Goal: Information Seeking & Learning: Check status

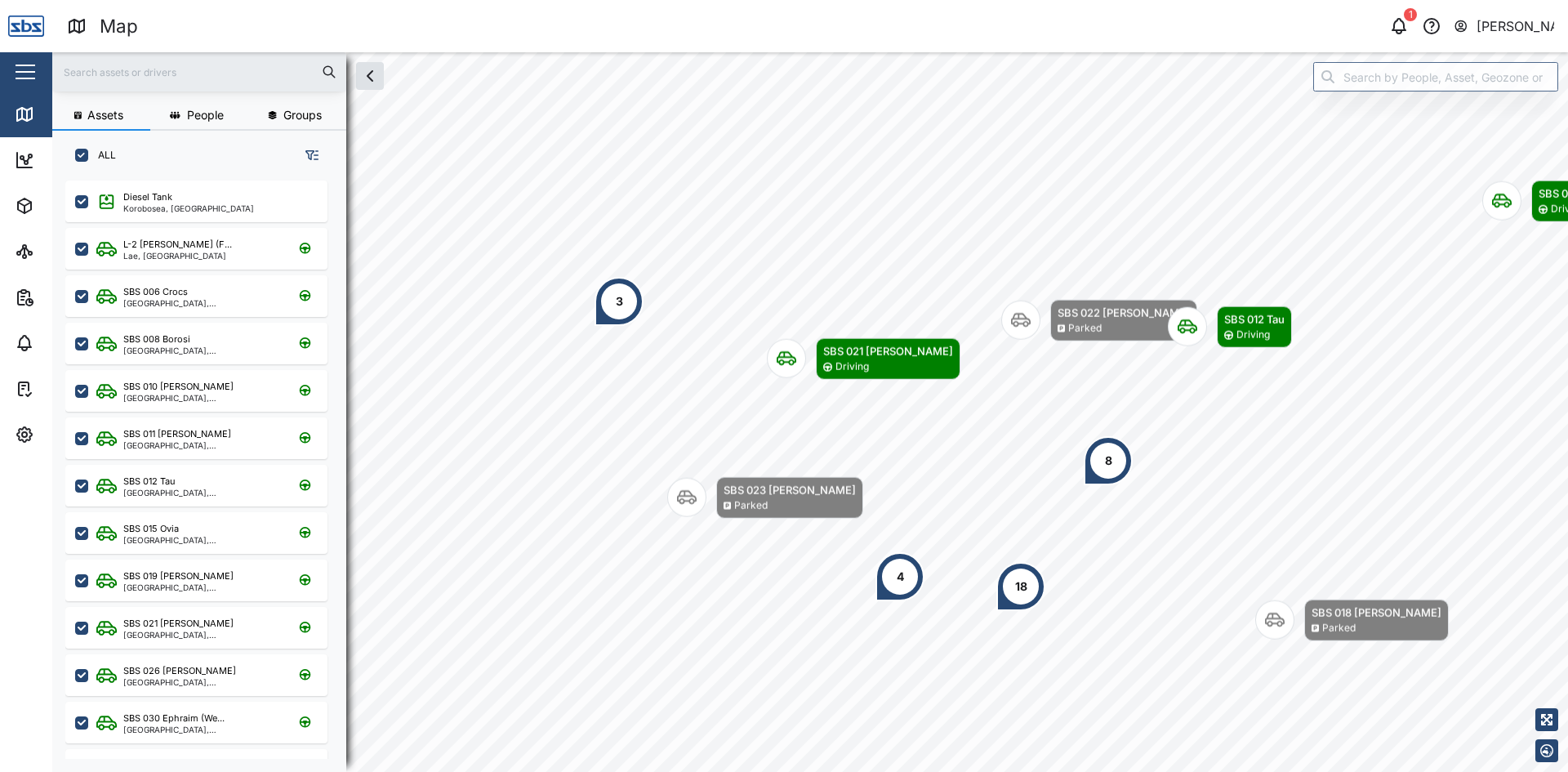
scroll to position [572, 256]
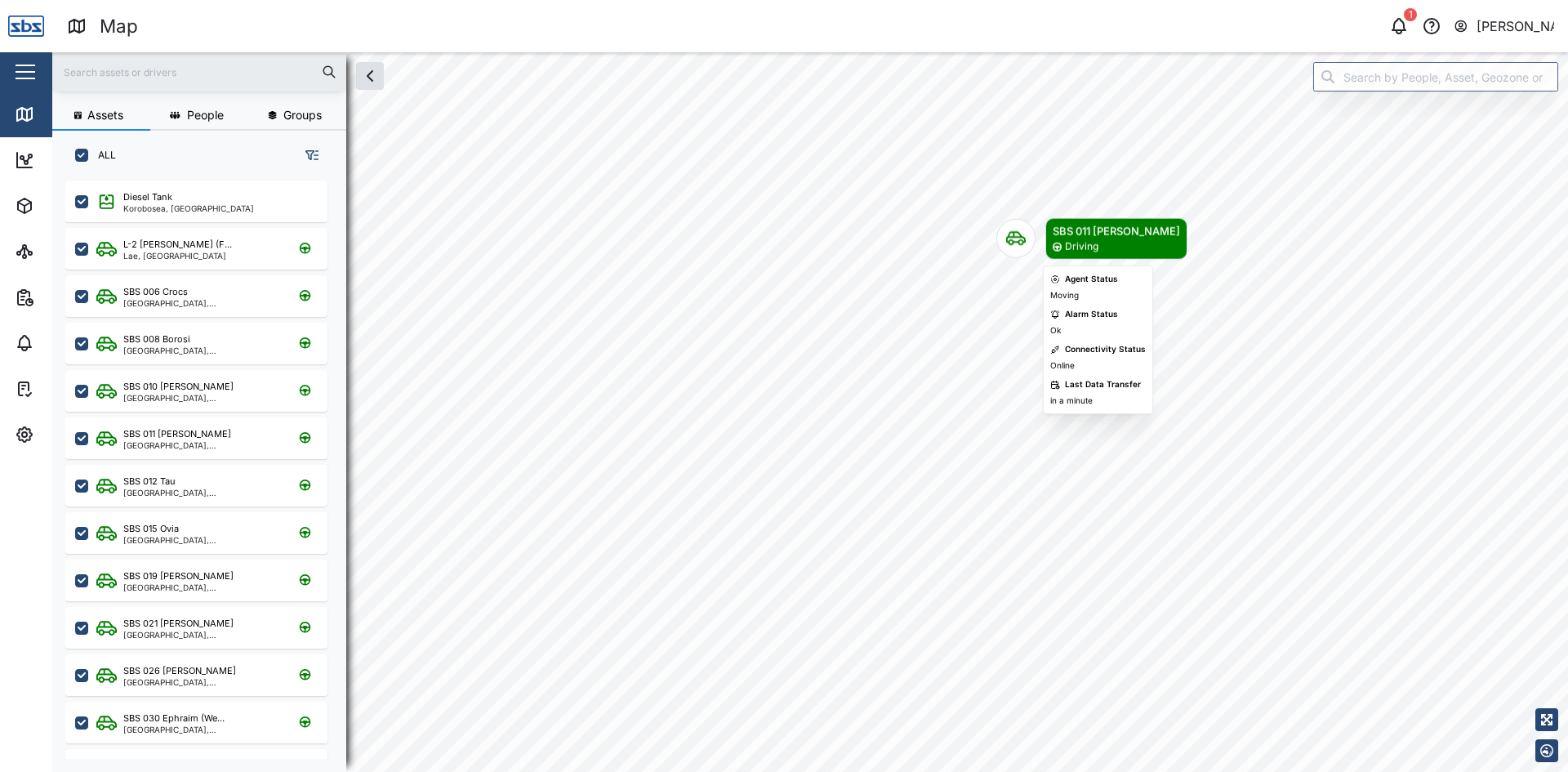
click at [1009, 231] on icon "Map marker" at bounding box center [1016, 239] width 20 height 20
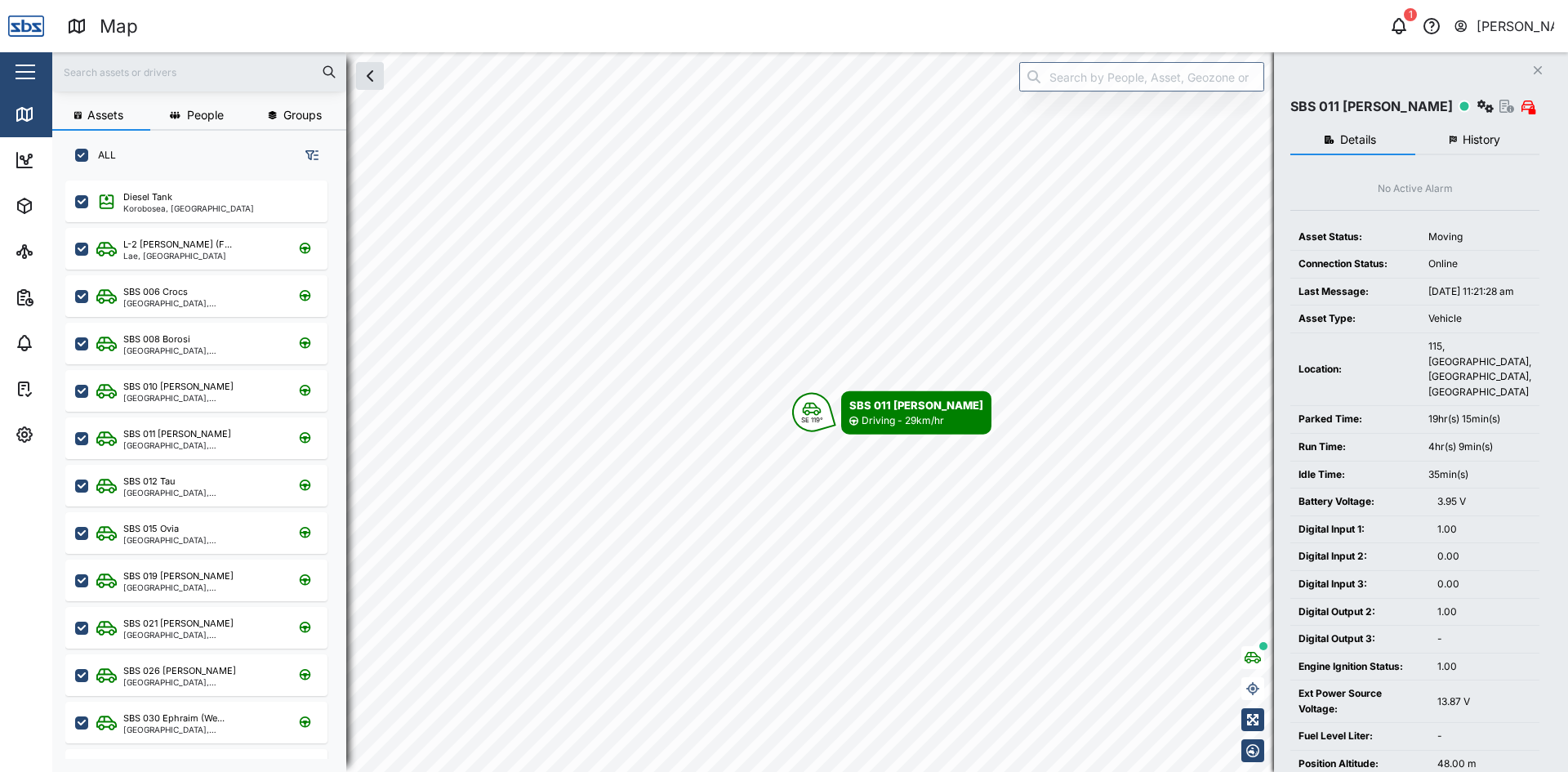
click at [1476, 131] on button "History" at bounding box center [1478, 140] width 125 height 30
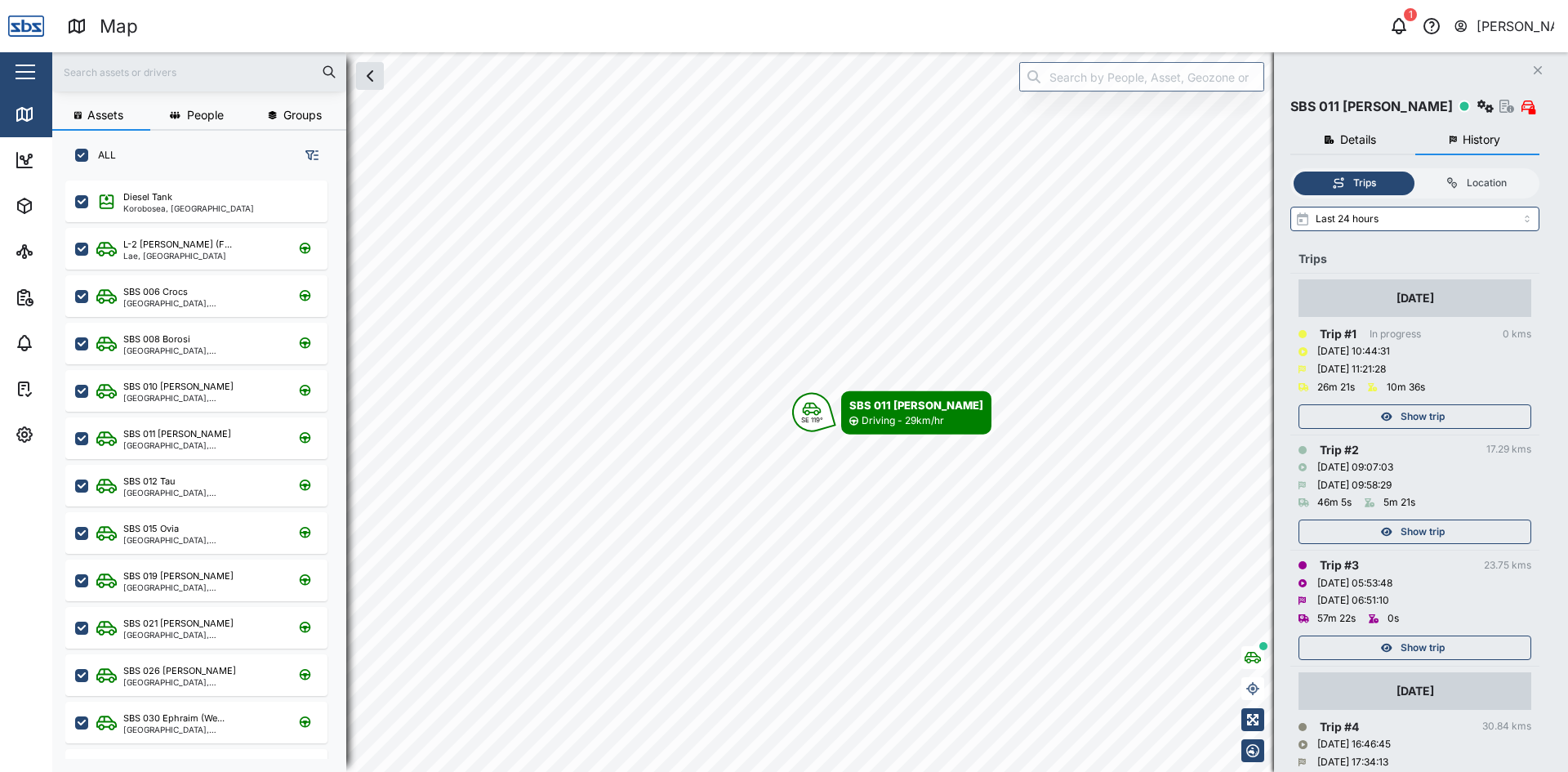
click at [1456, 416] on div "Show trip" at bounding box center [1412, 417] width 212 height 23
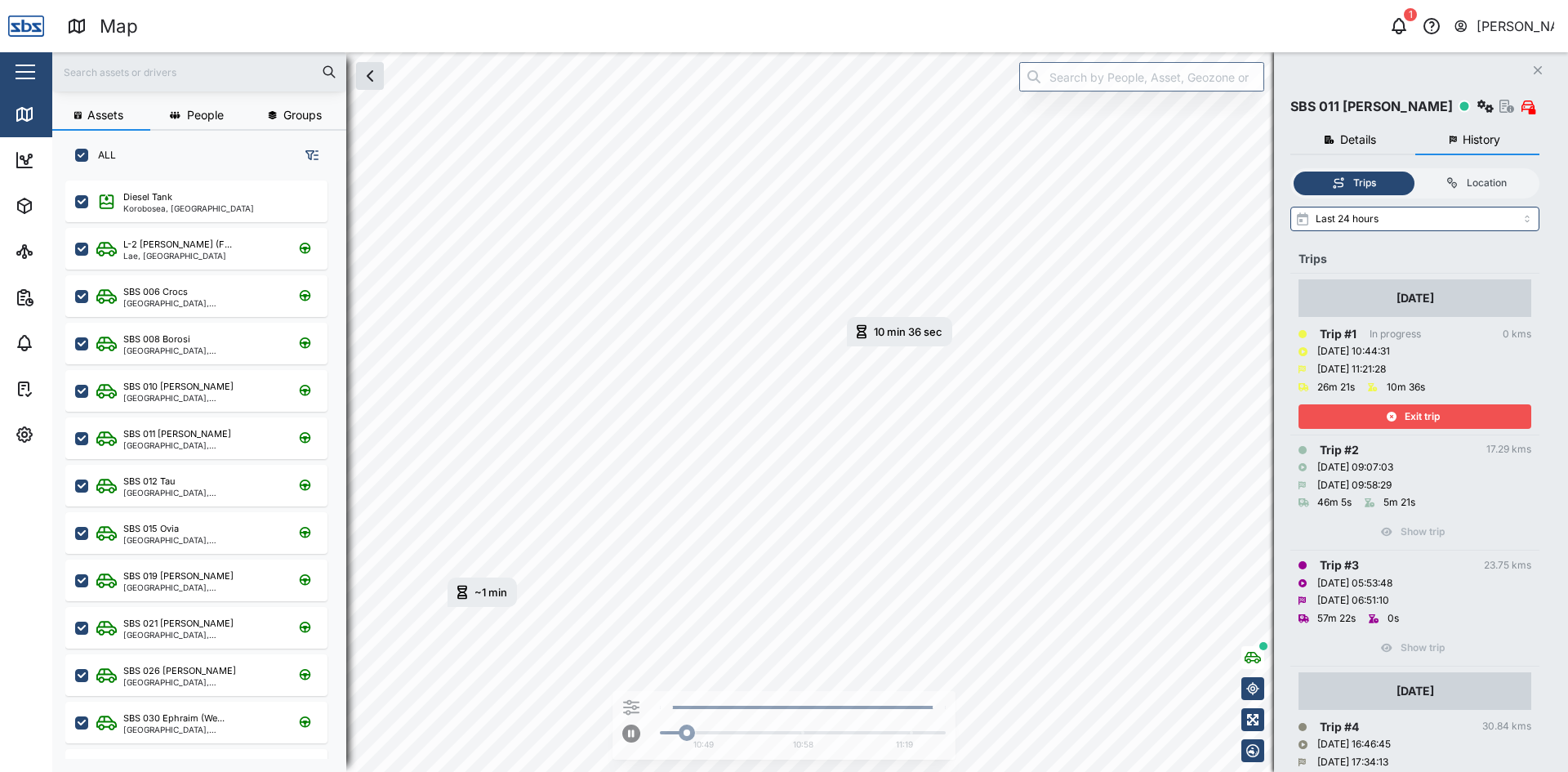
click at [1456, 416] on div "Exit trip" at bounding box center [1412, 417] width 212 height 23
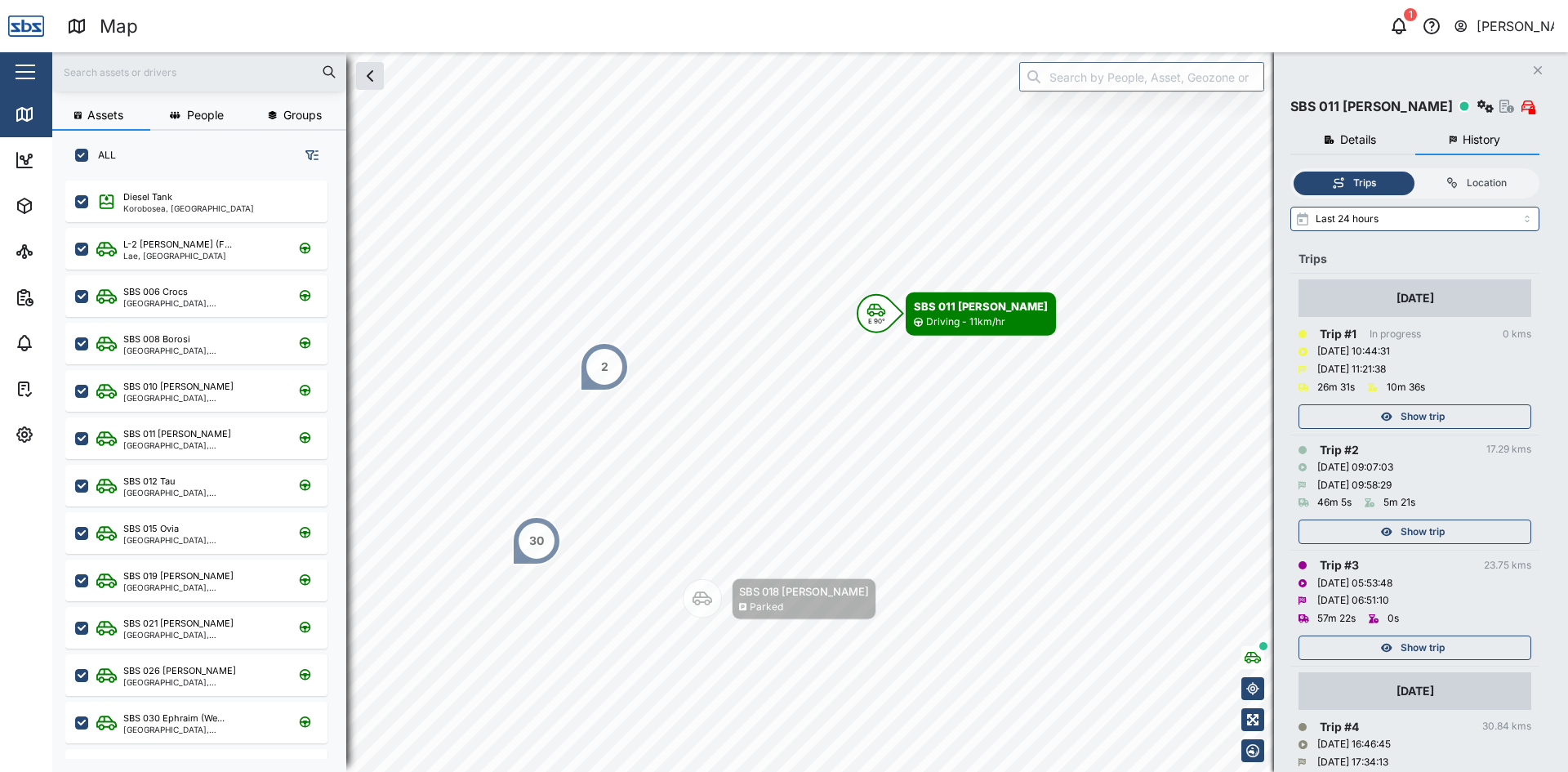
click at [1543, 66] on button "Close" at bounding box center [1538, 71] width 23 height 23
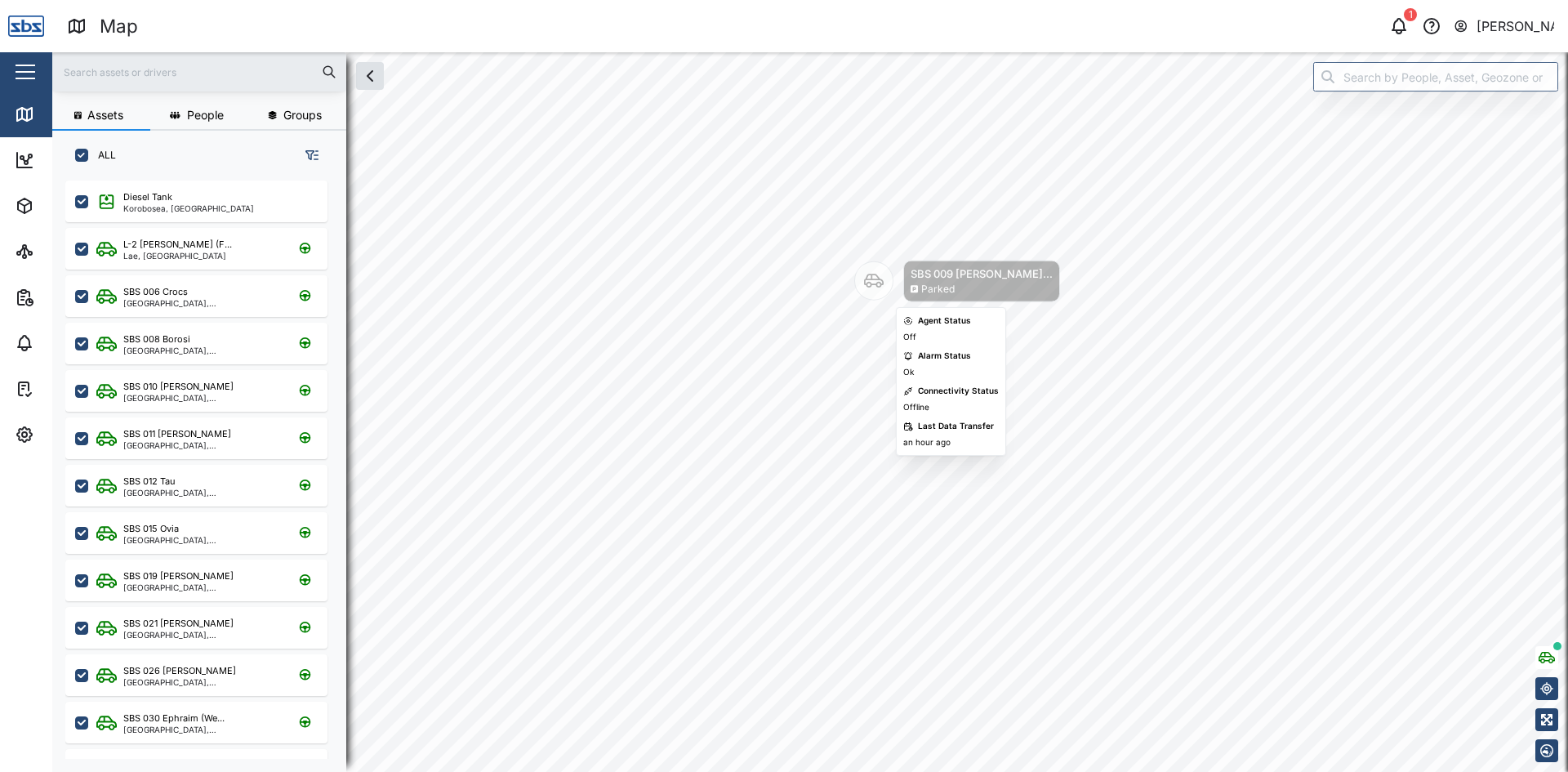
click at [875, 288] on icon "Map marker" at bounding box center [874, 281] width 20 height 20
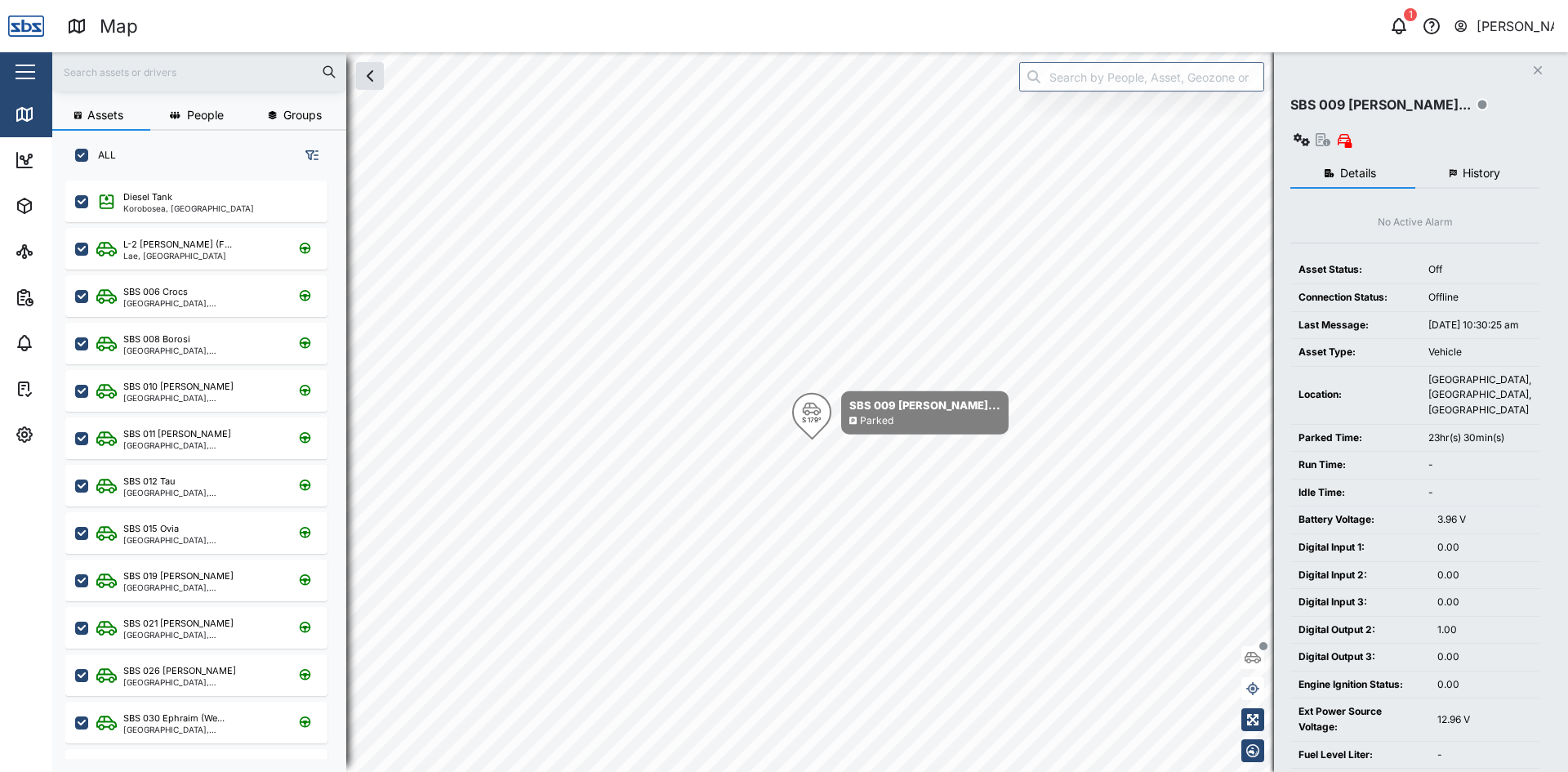
click at [1484, 167] on span "History" at bounding box center [1481, 173] width 38 height 11
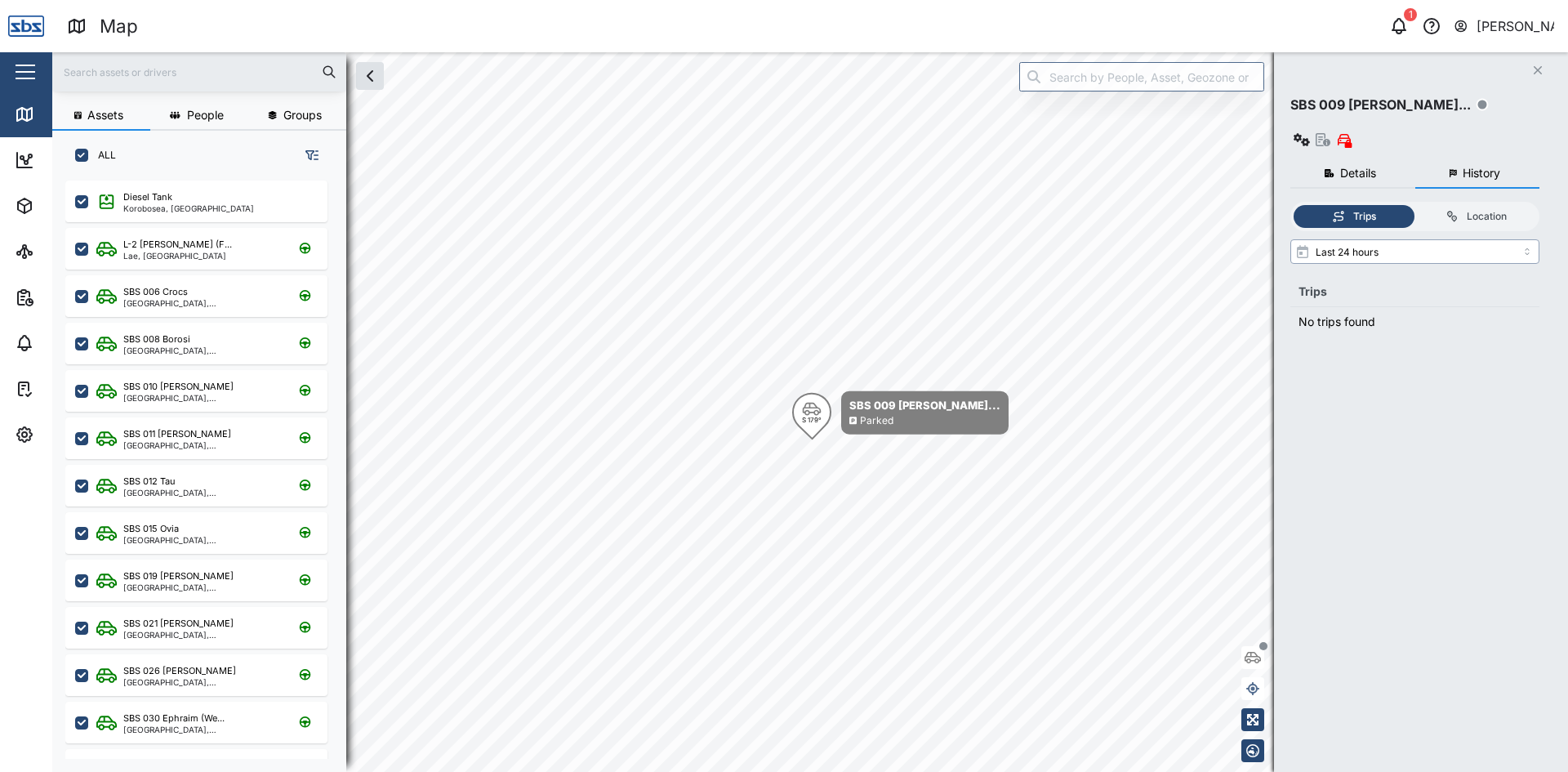
click at [1460, 240] on input "Last 24 hours" at bounding box center [1415, 252] width 249 height 25
type input "Last 3 days"
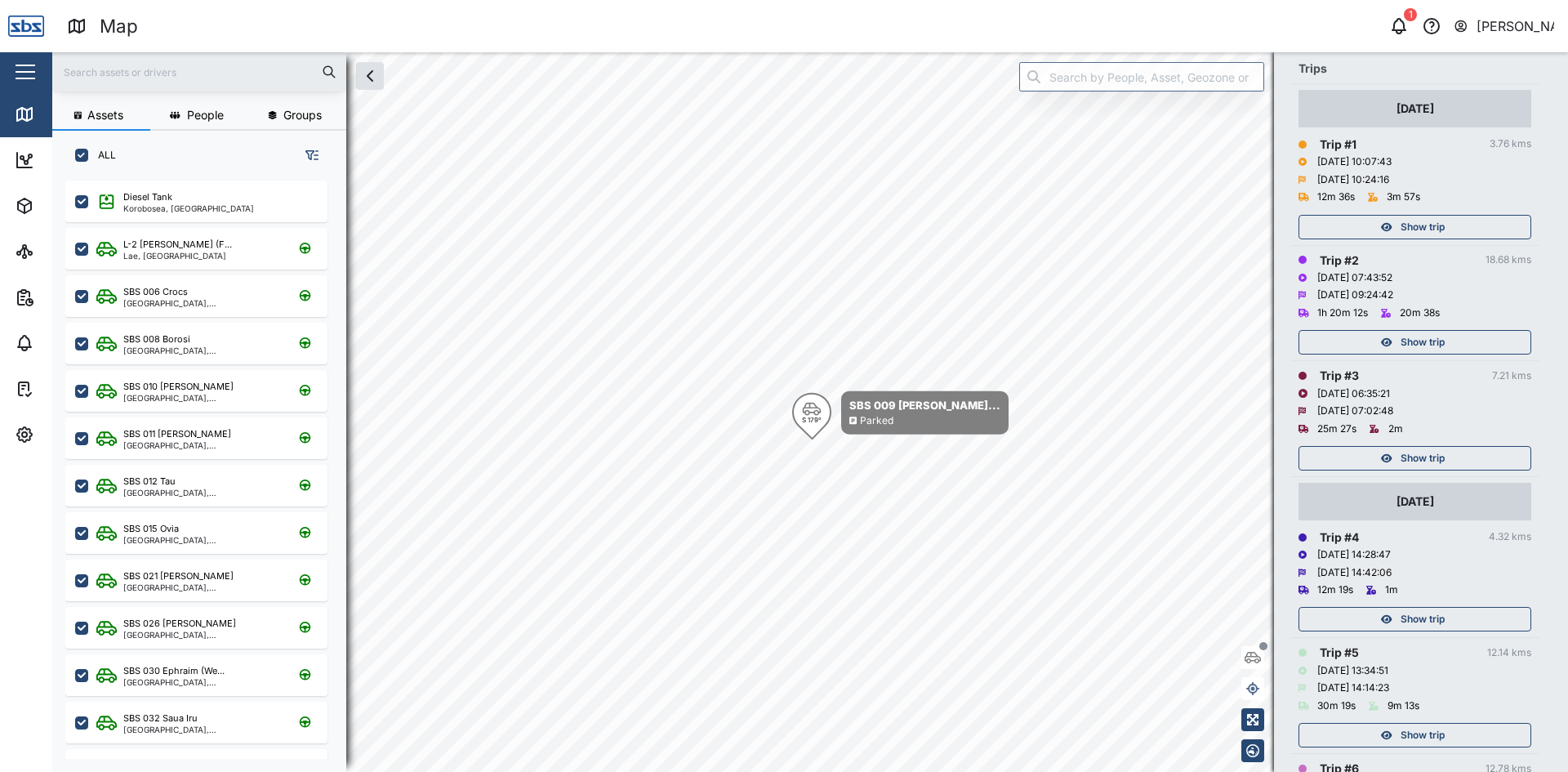
scroll to position [156, 0]
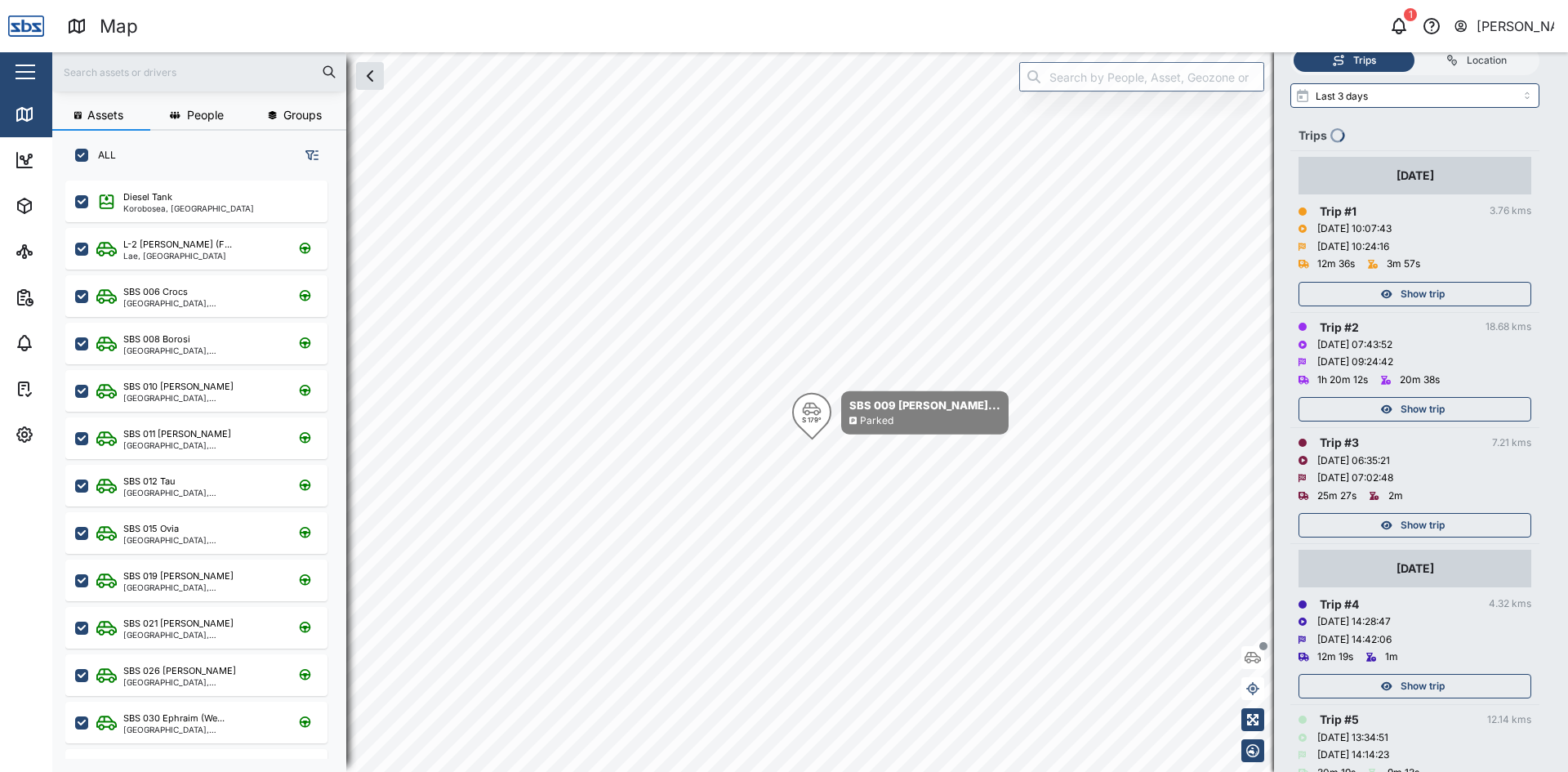
click at [1423, 514] on span "Show trip" at bounding box center [1423, 525] width 44 height 23
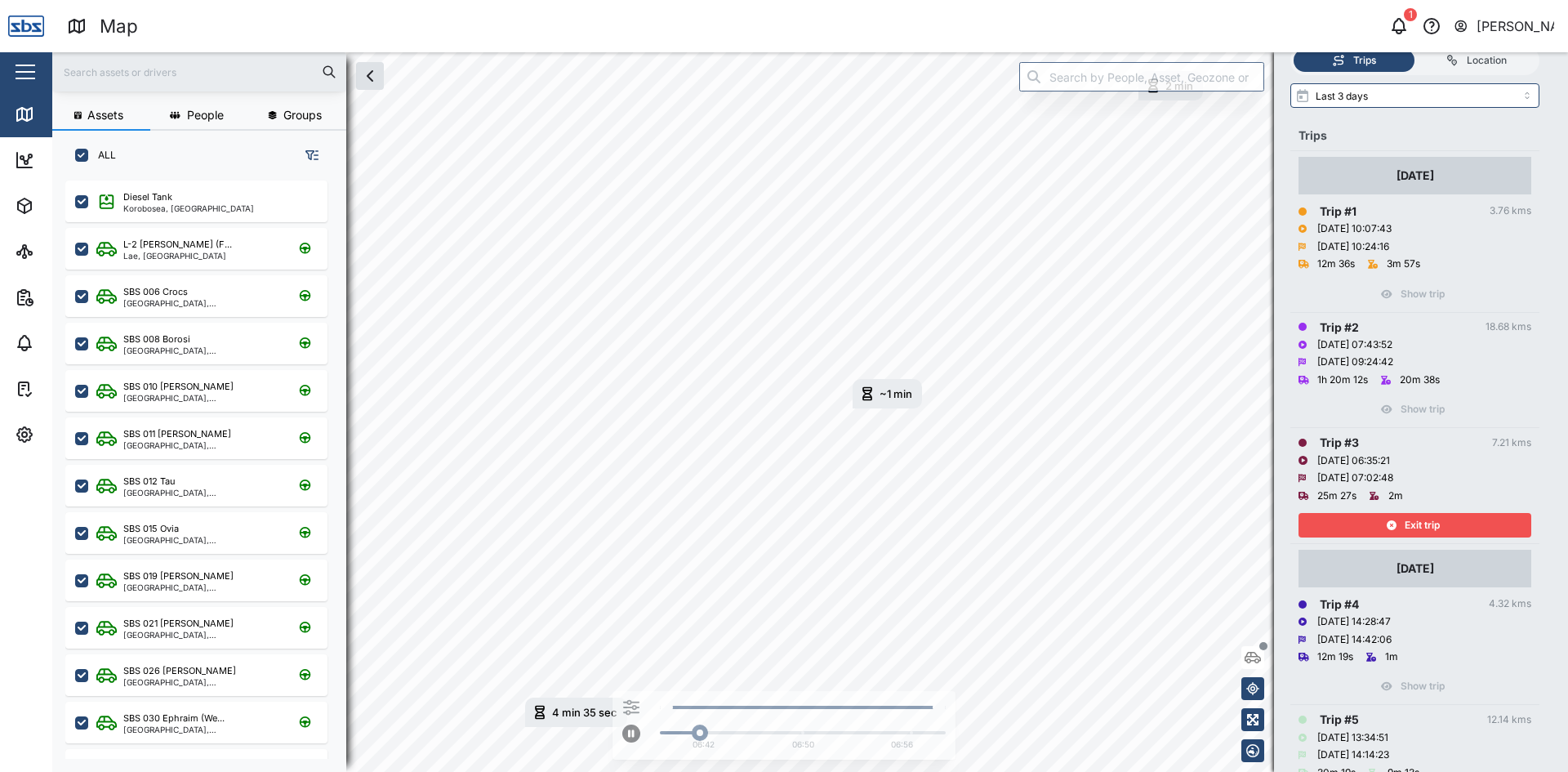
click at [1443, 514] on div "Exit trip" at bounding box center [1412, 525] width 212 height 23
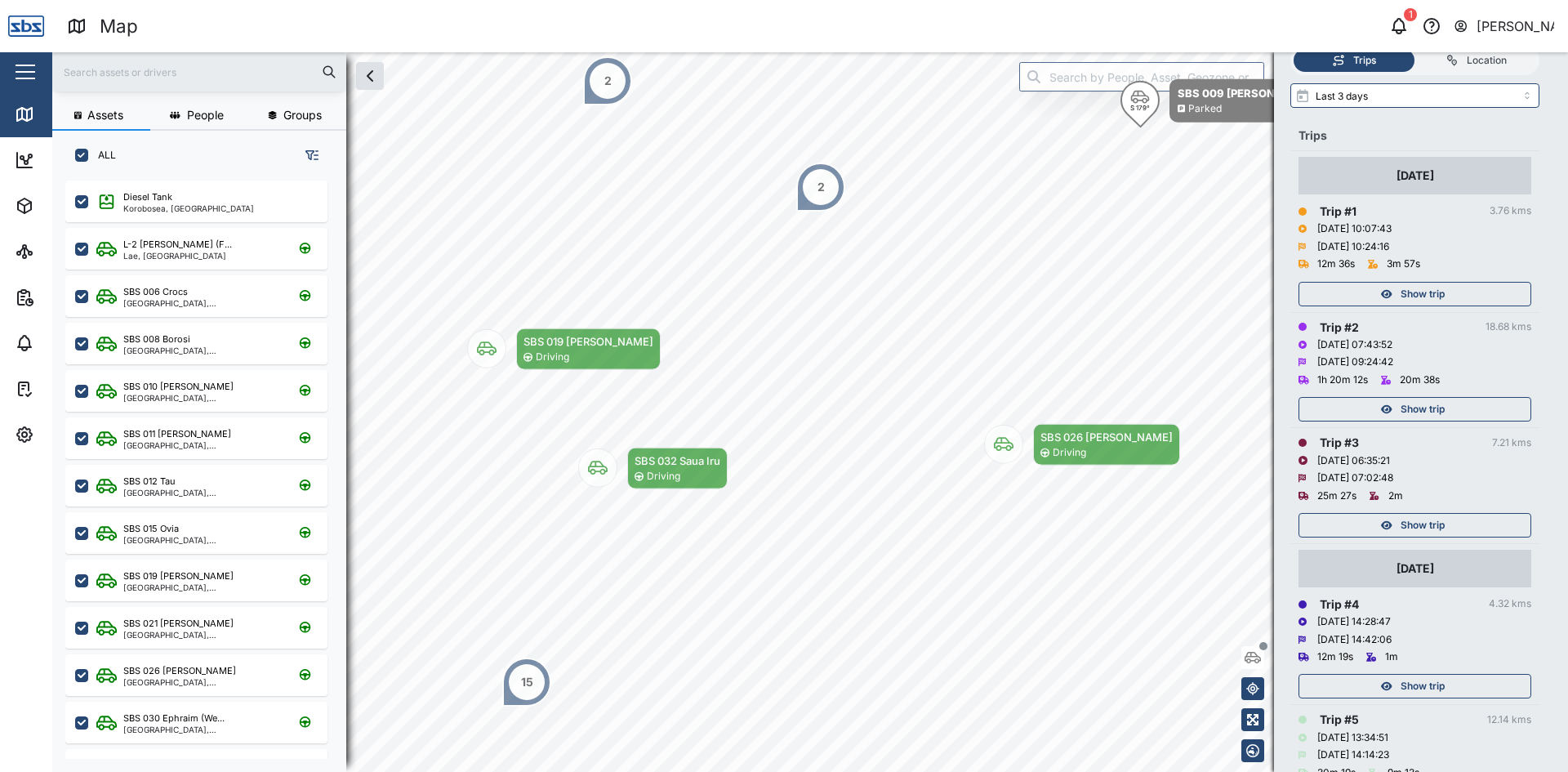
click at [1447, 398] on div "Show trip" at bounding box center [1412, 409] width 212 height 23
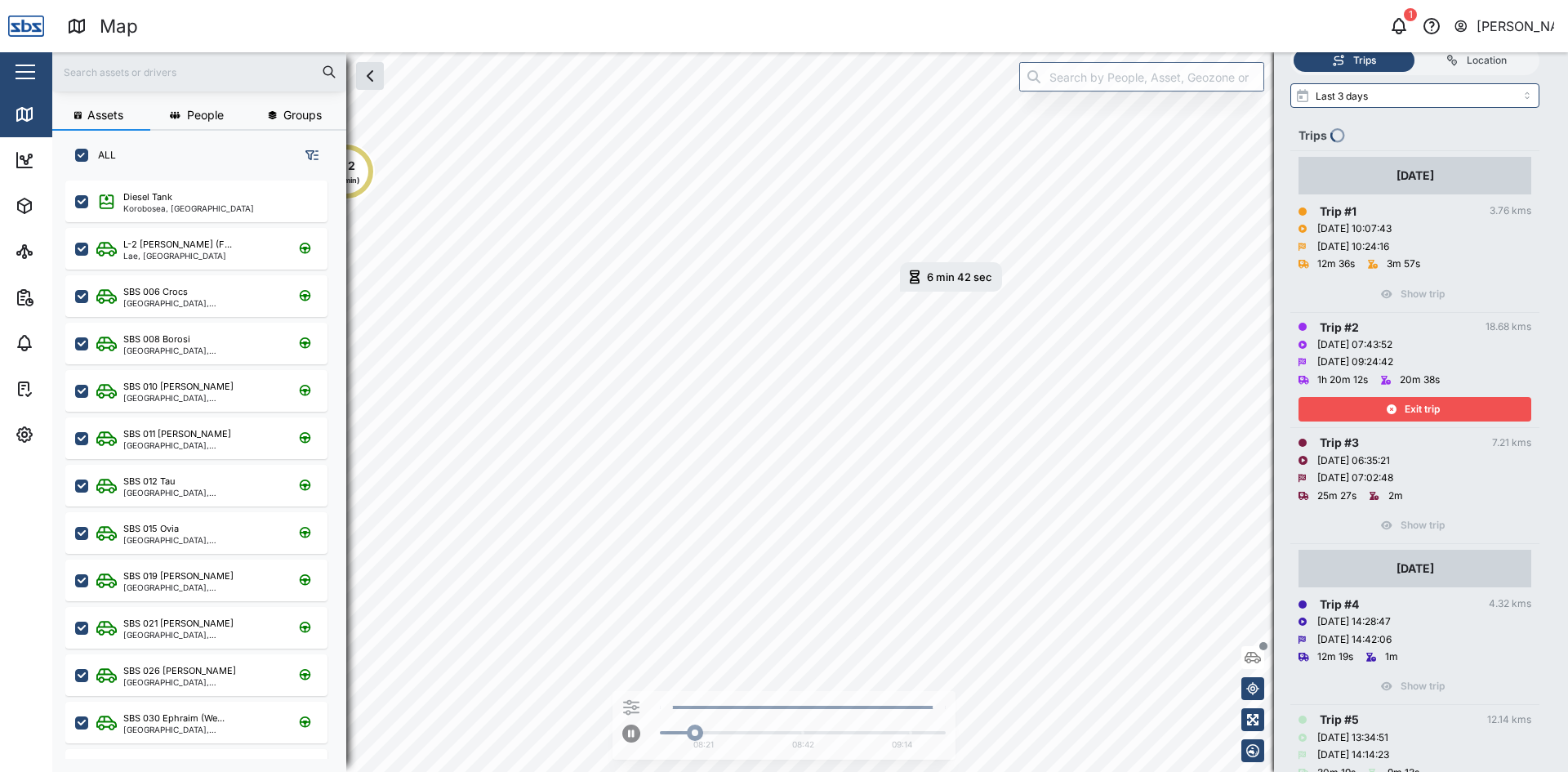
click at [1441, 389] on div "Exit trip" at bounding box center [1415, 405] width 233 height 33
click at [1437, 398] on span "Exit trip" at bounding box center [1422, 409] width 35 height 23
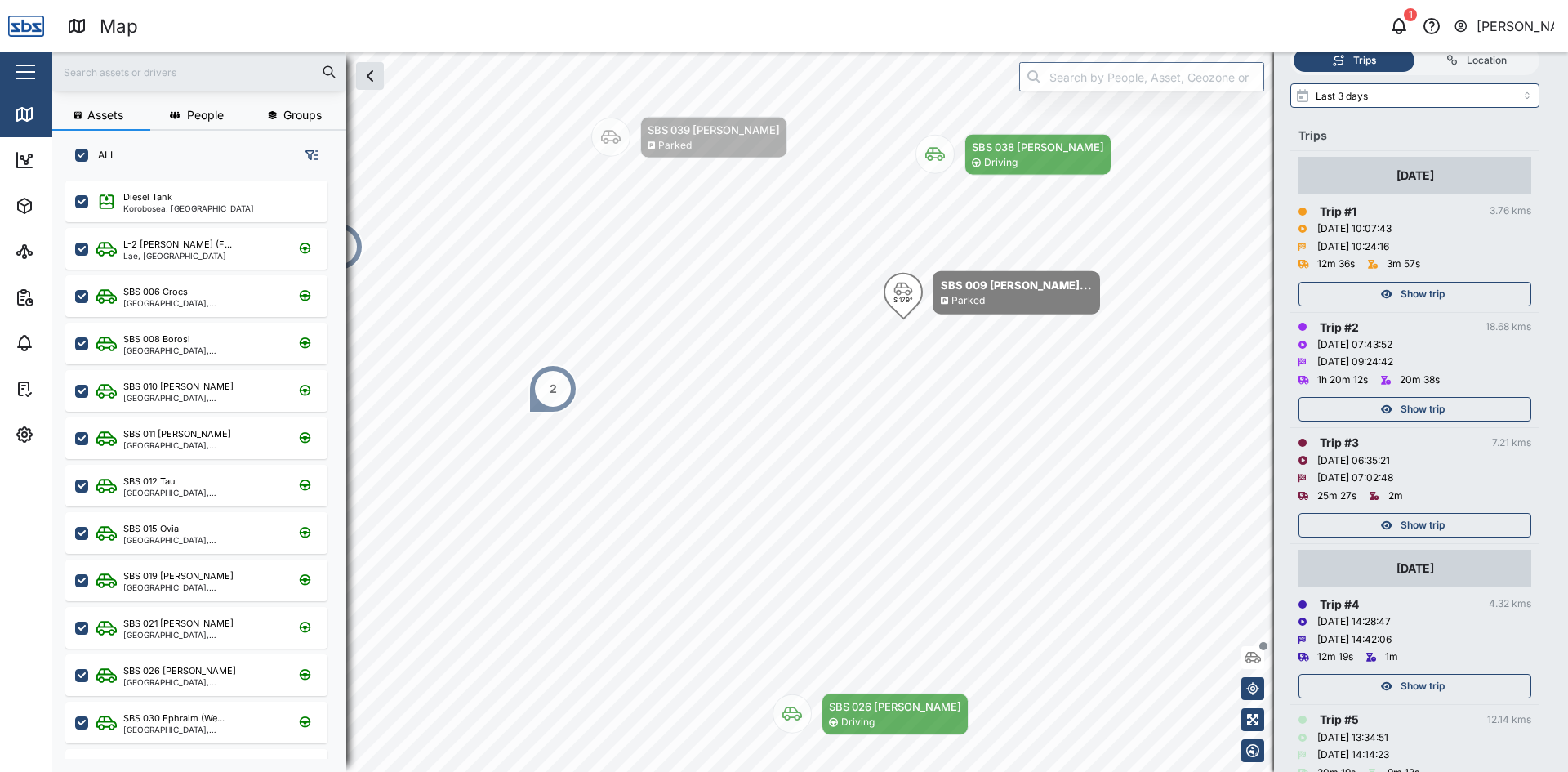
click at [1401, 283] on span "Show trip" at bounding box center [1423, 295] width 44 height 23
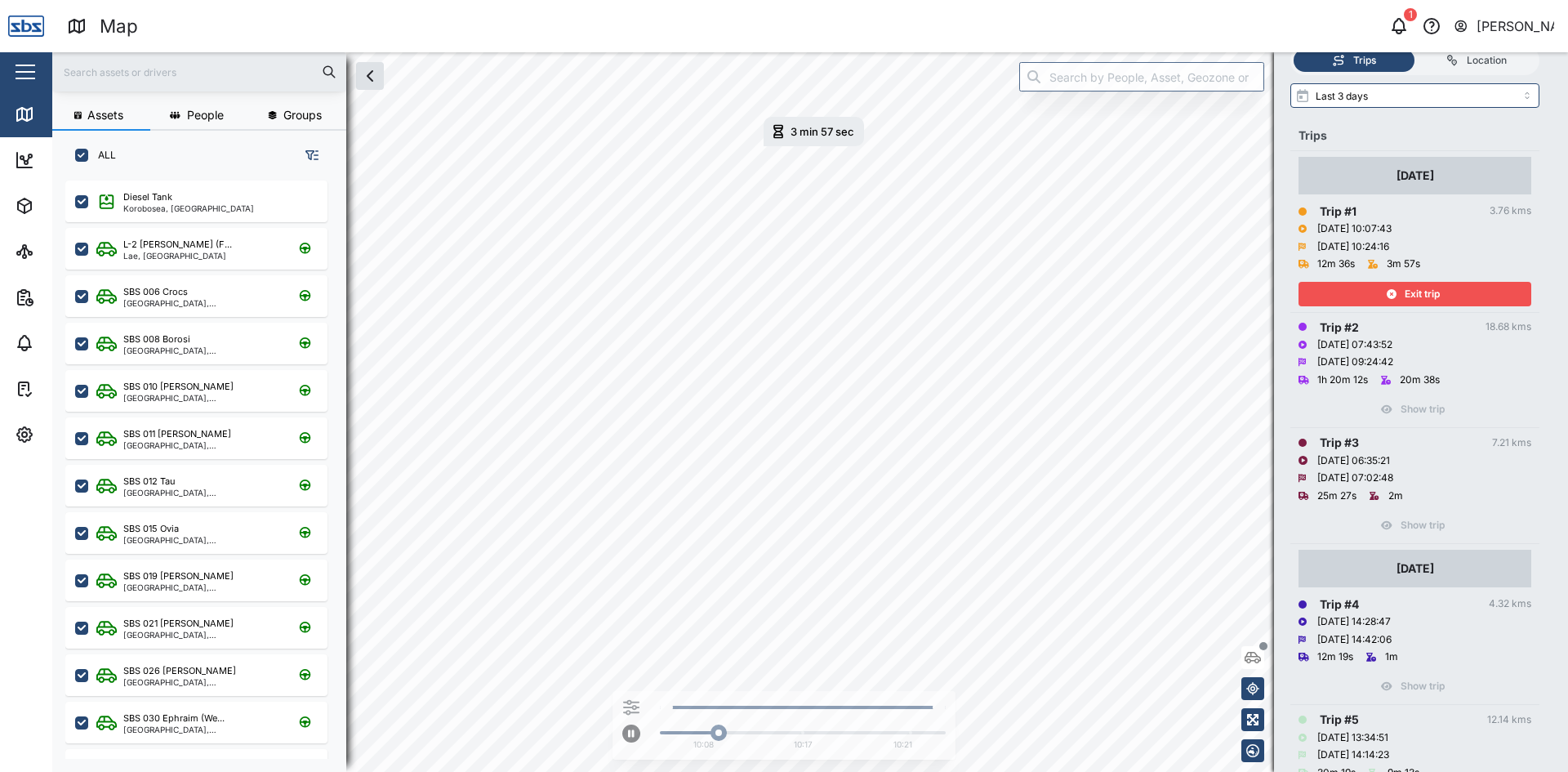
click at [1371, 283] on div "Exit trip" at bounding box center [1412, 295] width 212 height 23
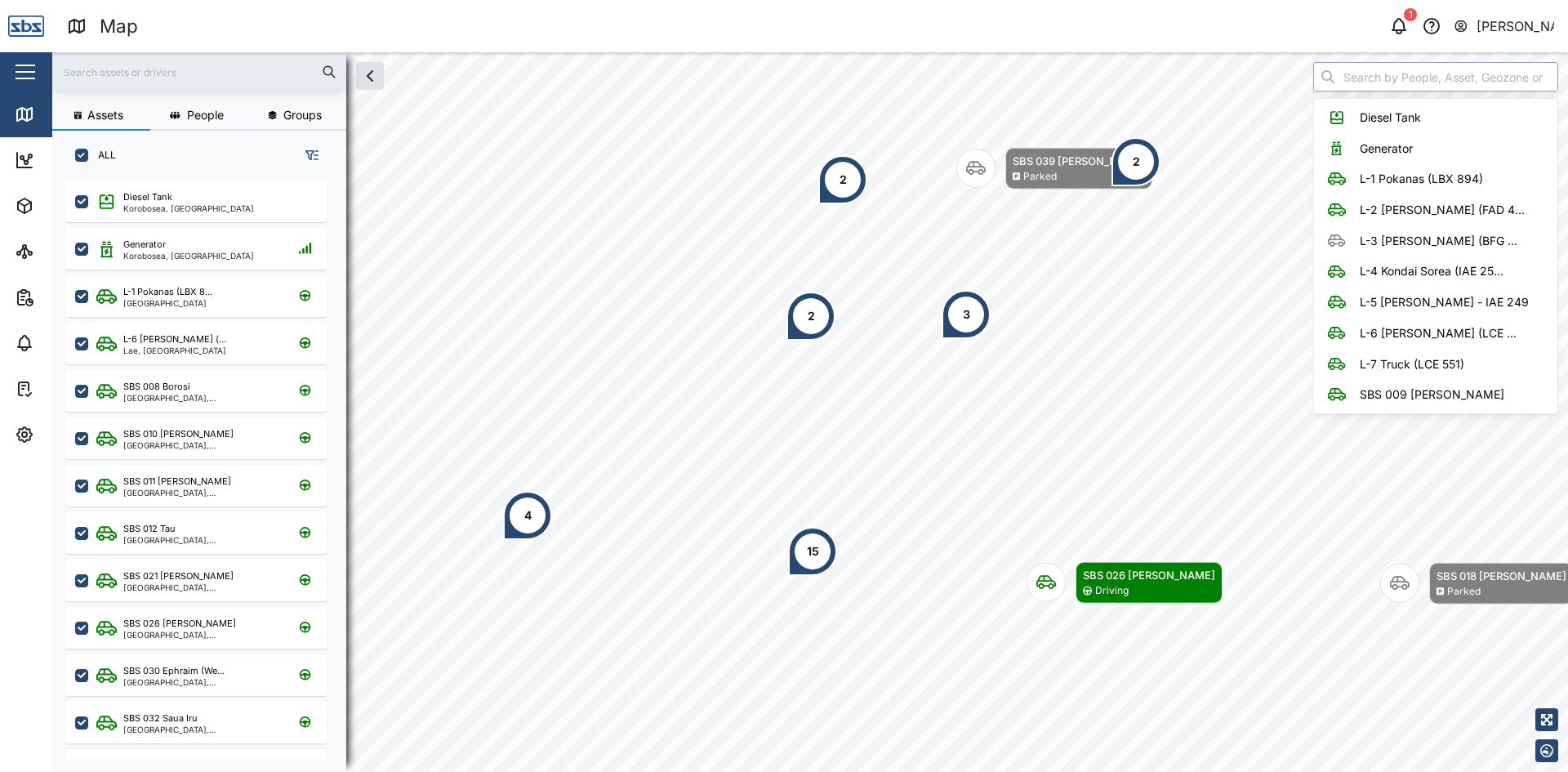
click at [1356, 85] on input "search" at bounding box center [1435, 77] width 245 height 30
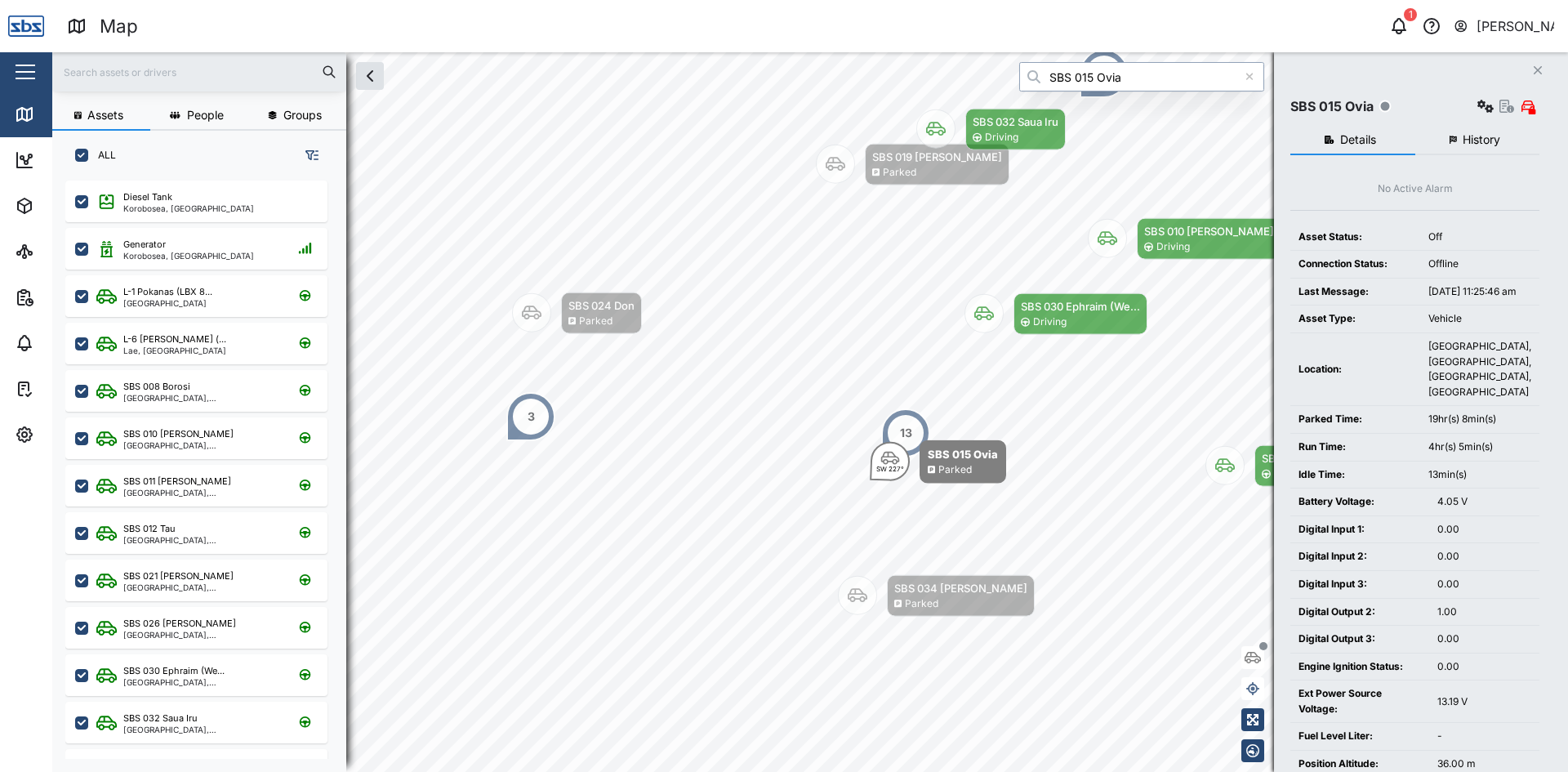
type input "SBS 015 Ovia"
click at [1463, 134] on span "History" at bounding box center [1481, 139] width 38 height 11
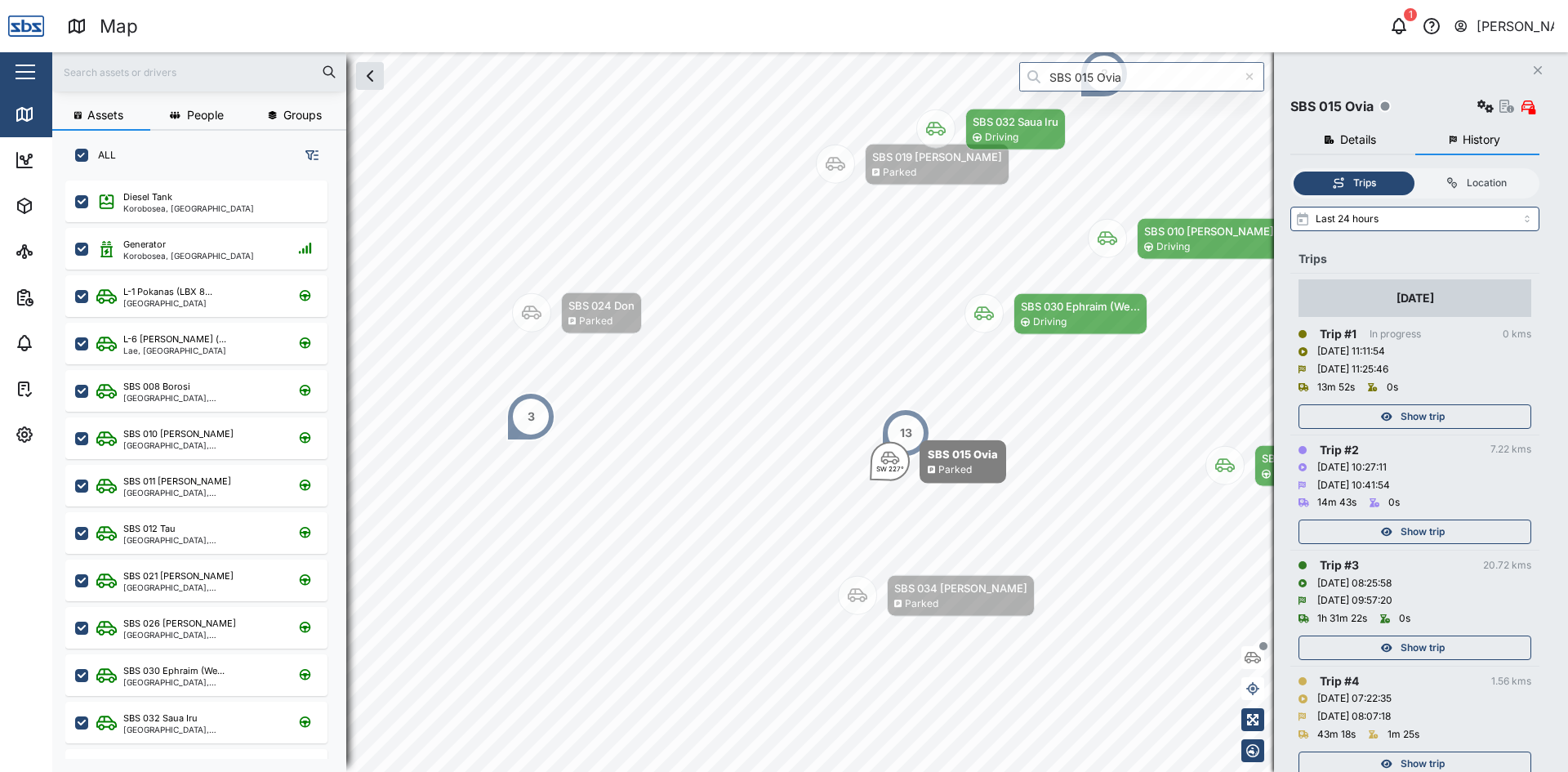
click at [1413, 419] on span "Show trip" at bounding box center [1423, 417] width 44 height 23
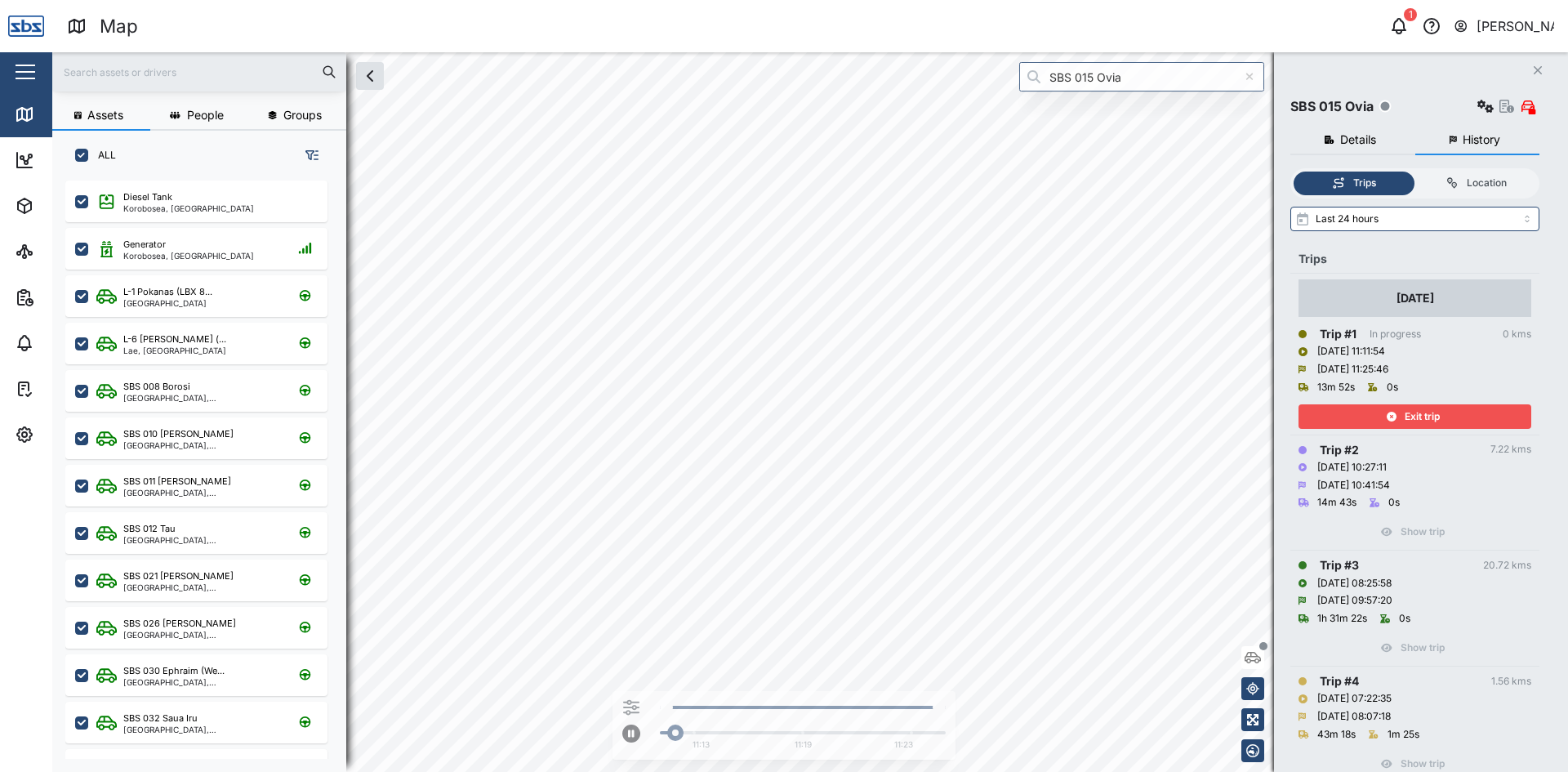
click at [1413, 419] on span "Exit trip" at bounding box center [1422, 417] width 35 height 23
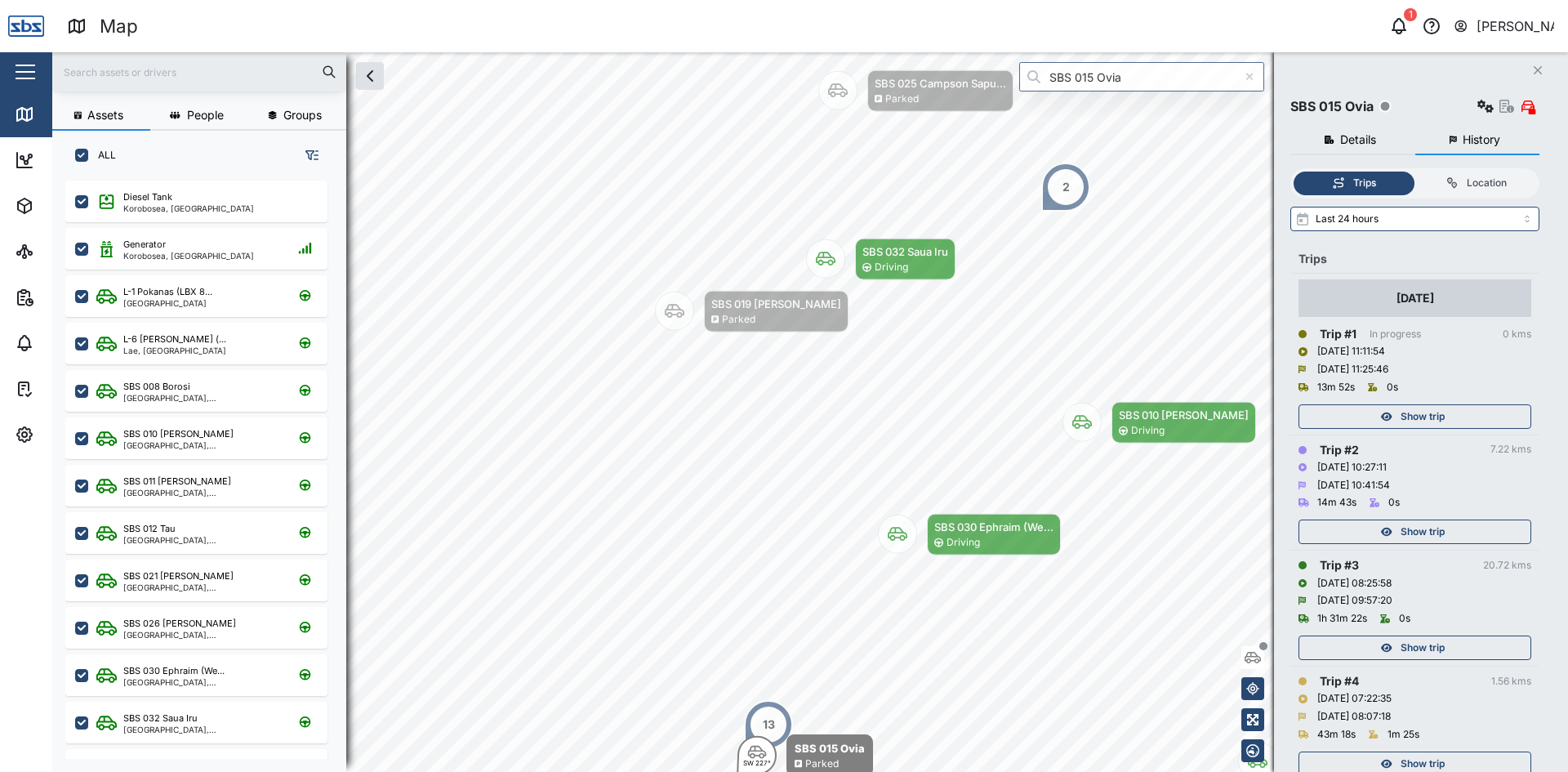
click at [1418, 530] on span "Show trip" at bounding box center [1423, 532] width 44 height 23
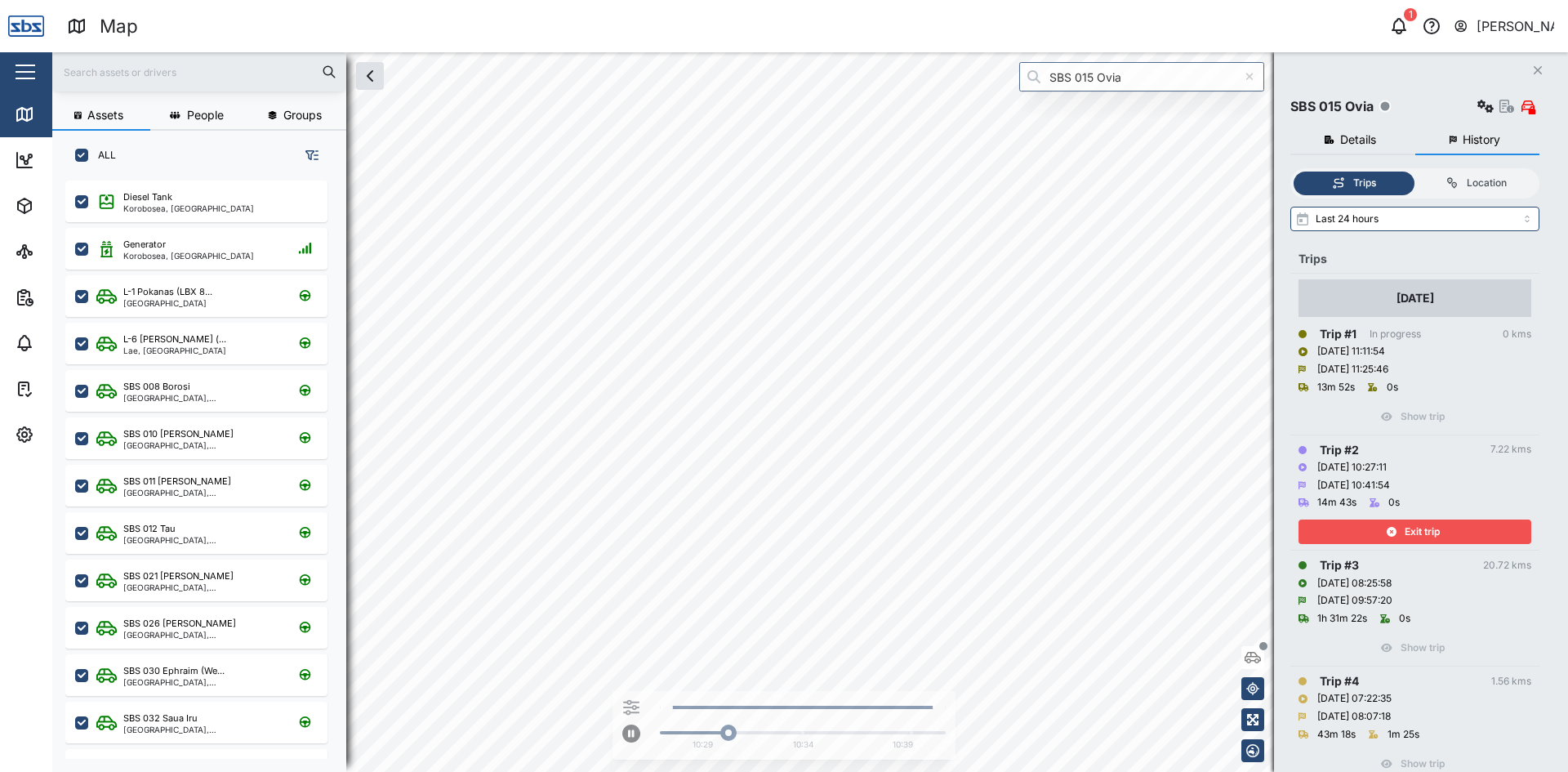
click at [1418, 530] on span "Exit trip" at bounding box center [1422, 532] width 35 height 23
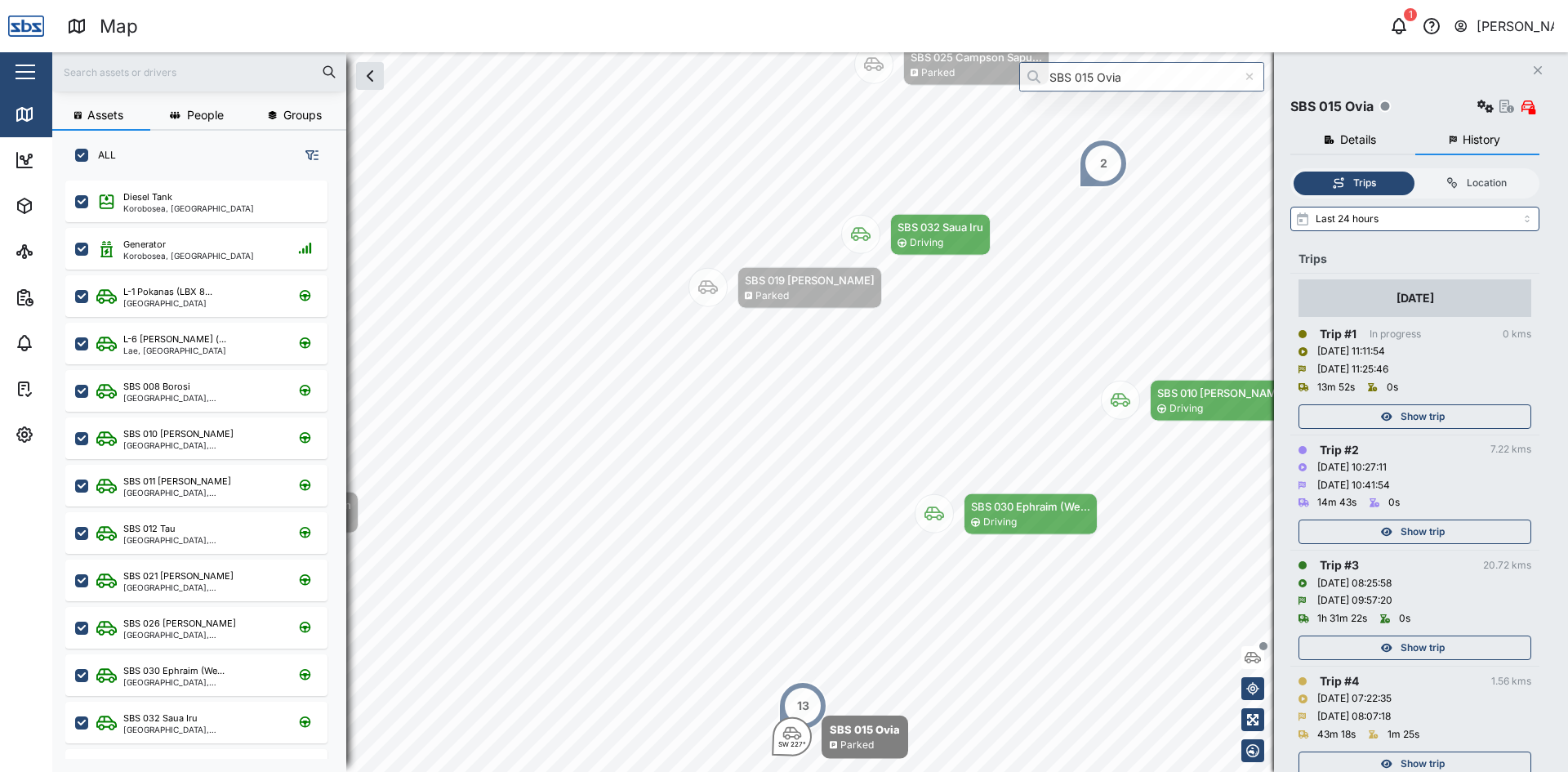
click at [1539, 69] on icon "button" at bounding box center [1538, 71] width 8 height 8
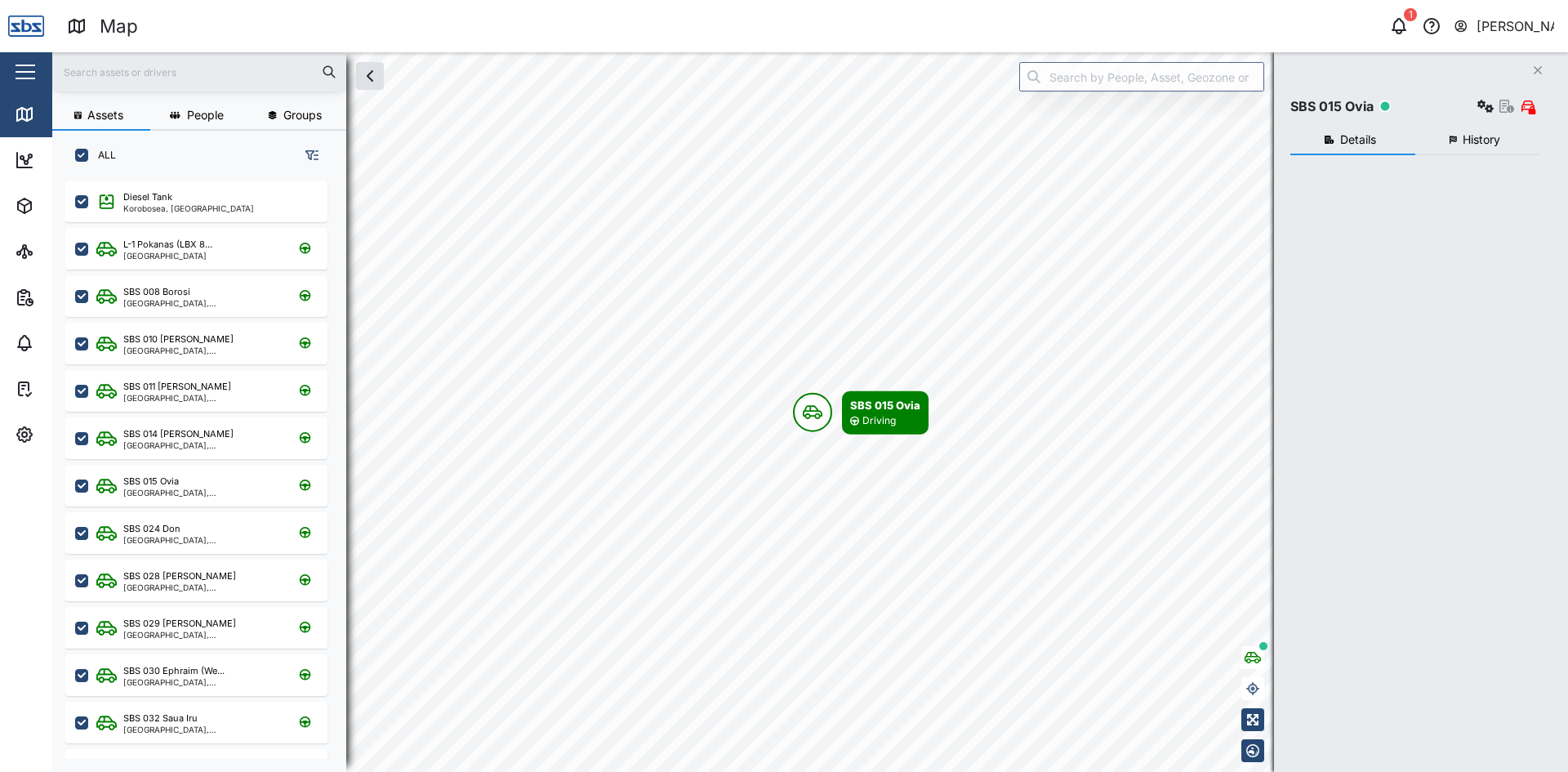
scroll to position [572, 256]
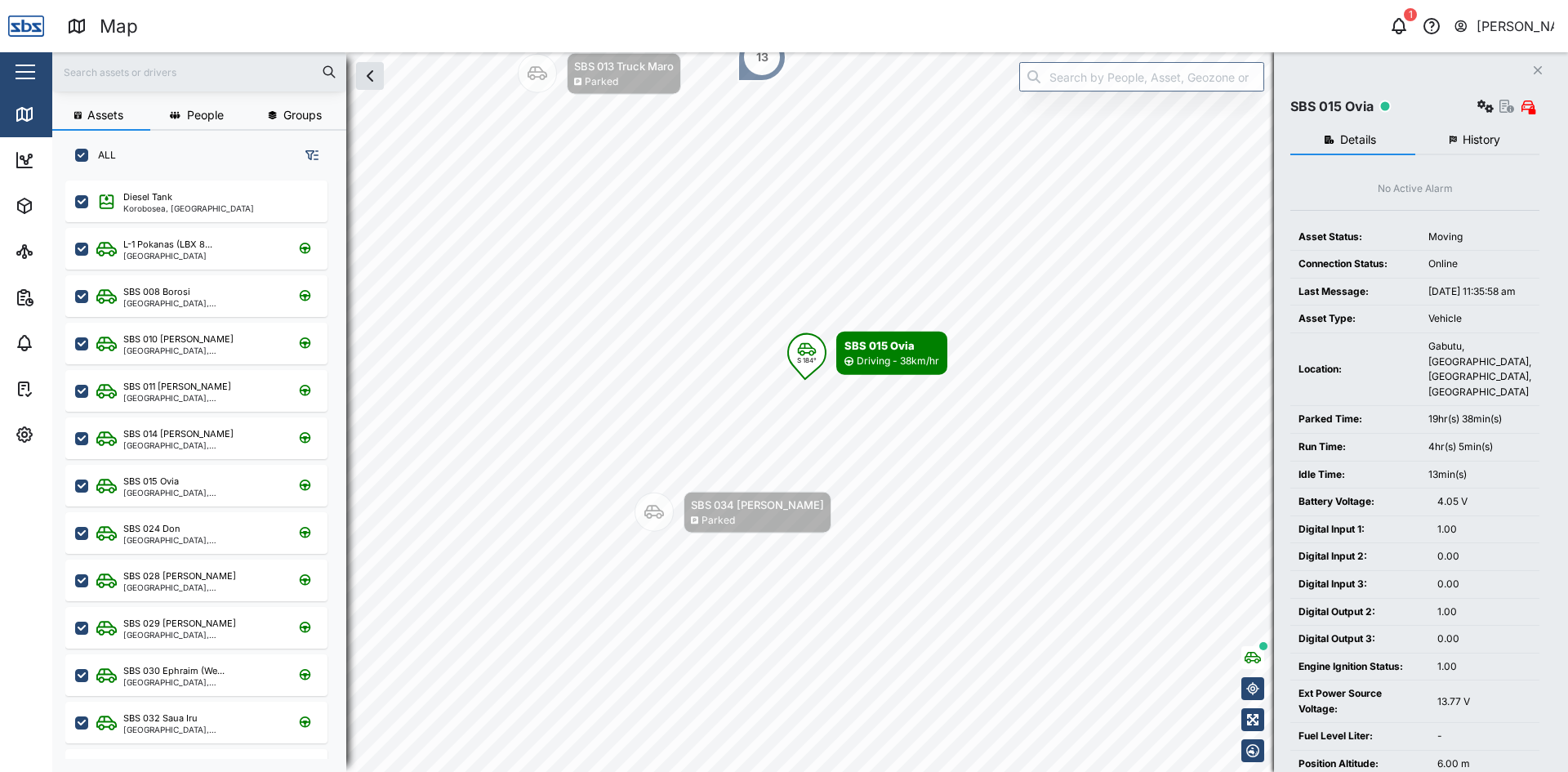
click at [1540, 63] on button "Close" at bounding box center [1538, 71] width 23 height 23
